Goal: Information Seeking & Learning: Learn about a topic

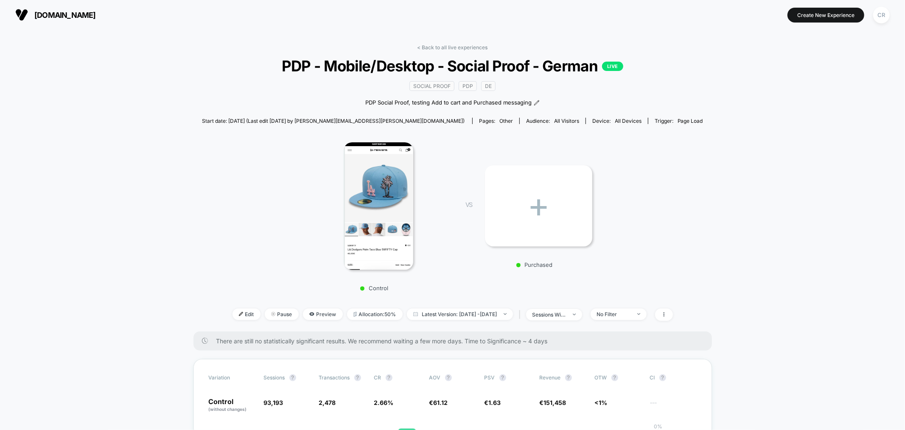
click at [81, 21] on button "neweracap.eu" at bounding box center [56, 15] width 86 height 14
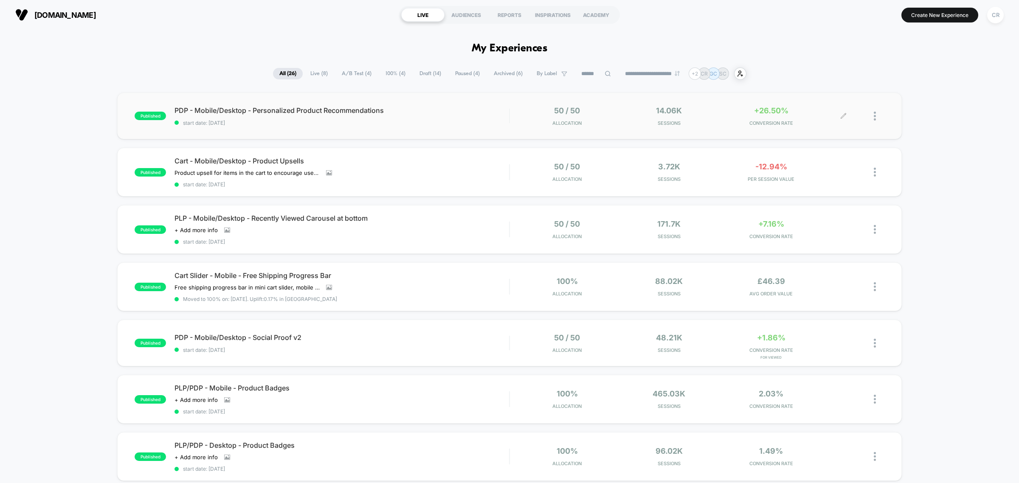
click at [786, 116] on div "+26.50% CONVERSION RATE" at bounding box center [771, 116] width 98 height 20
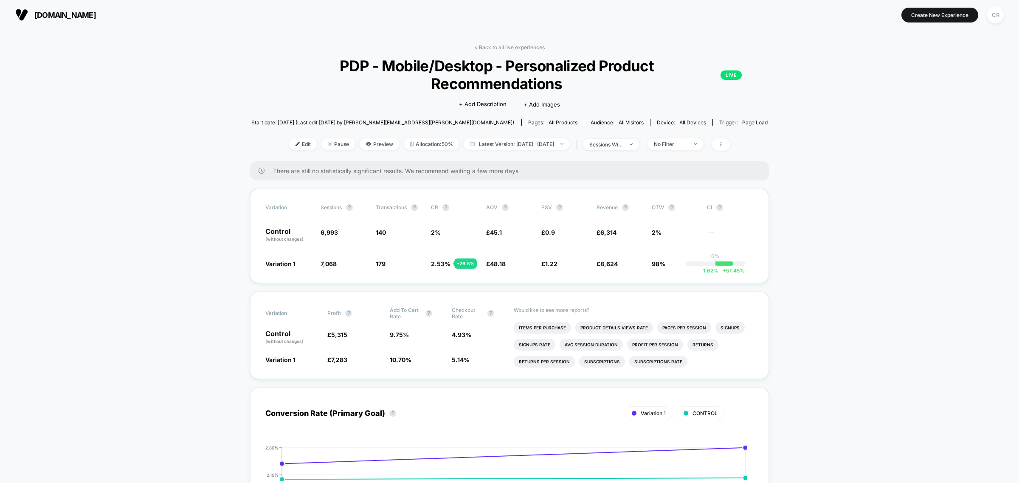
click at [71, 18] on span "[DOMAIN_NAME]" at bounding box center [65, 15] width 62 height 9
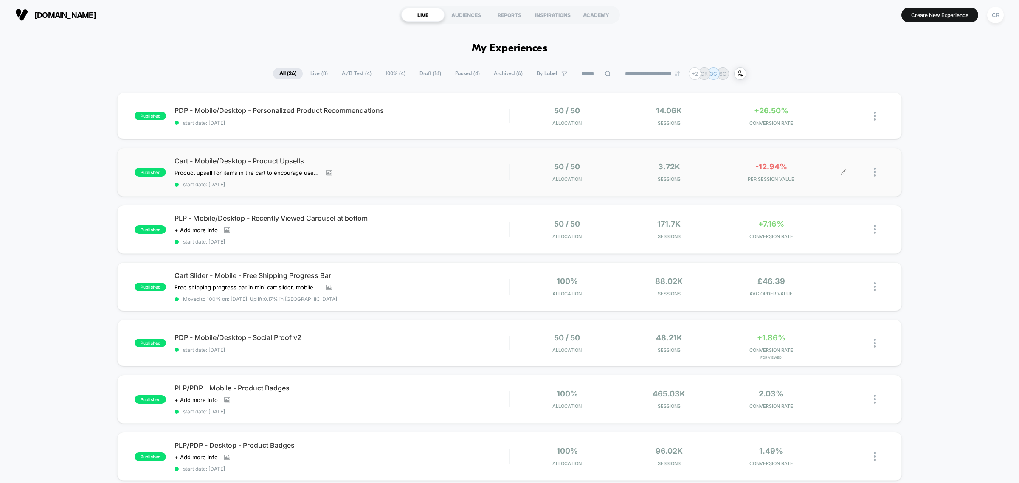
click at [788, 171] on div "-12.94% PER SESSION VALUE" at bounding box center [771, 172] width 98 height 20
